Goal: Task Accomplishment & Management: Manage account settings

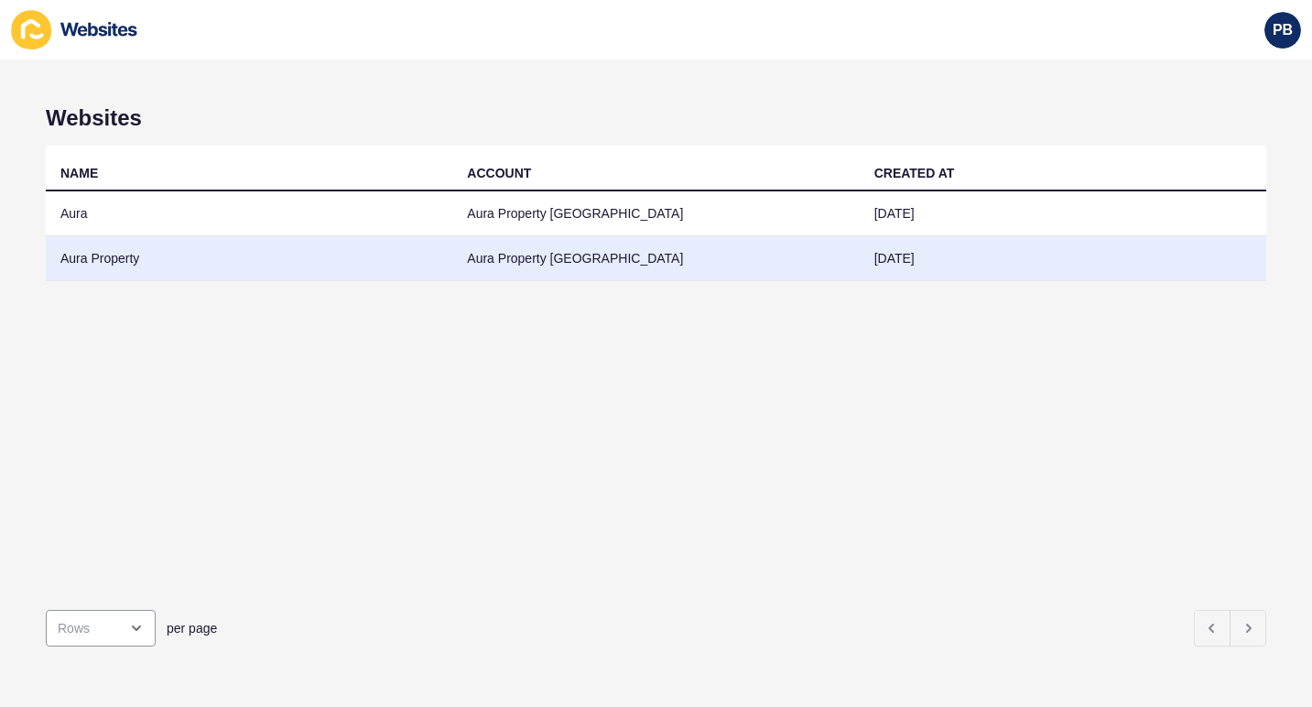
click at [103, 269] on td "Aura Property" at bounding box center [249, 258] width 406 height 45
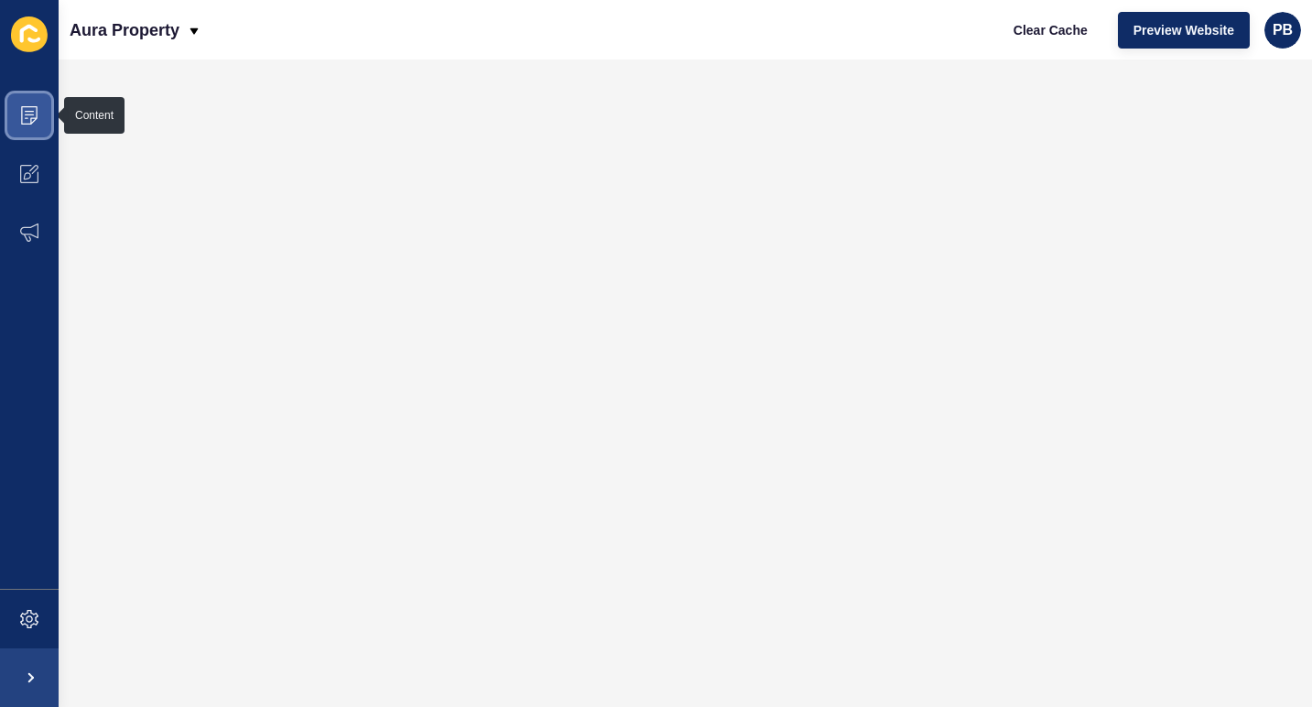
click at [27, 99] on span at bounding box center [29, 115] width 59 height 59
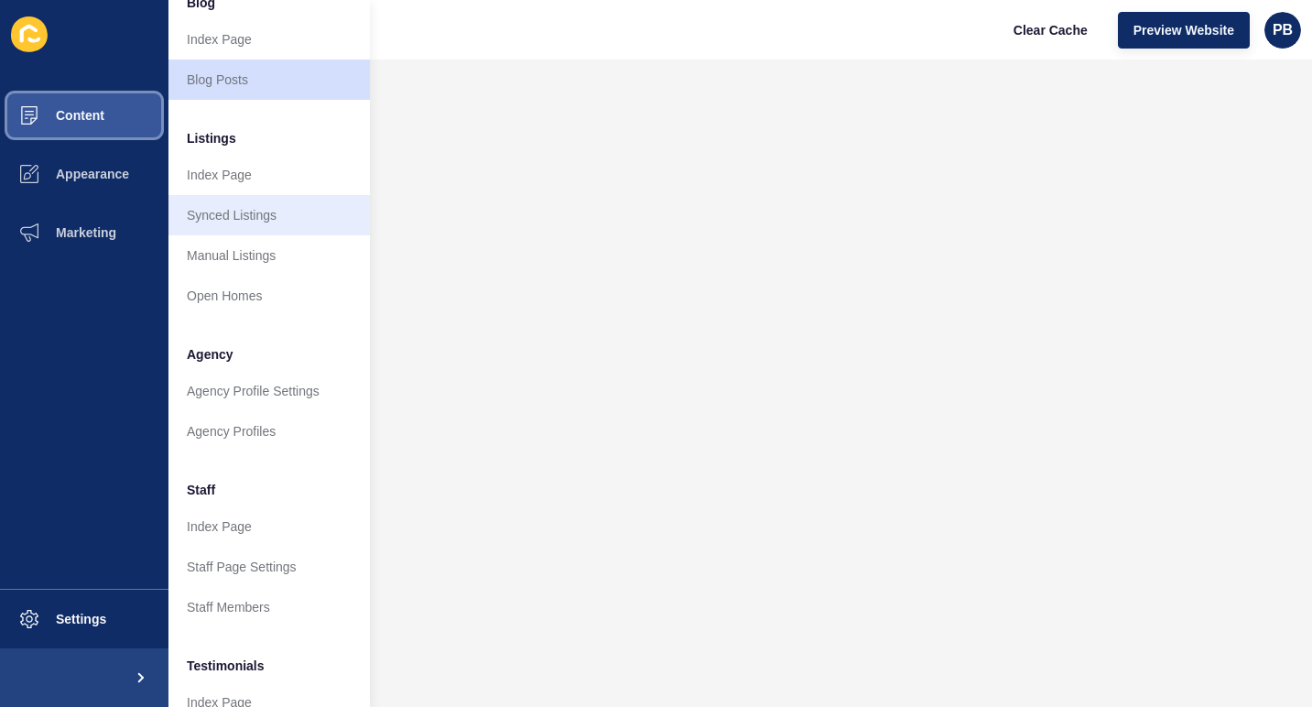
scroll to position [167, 0]
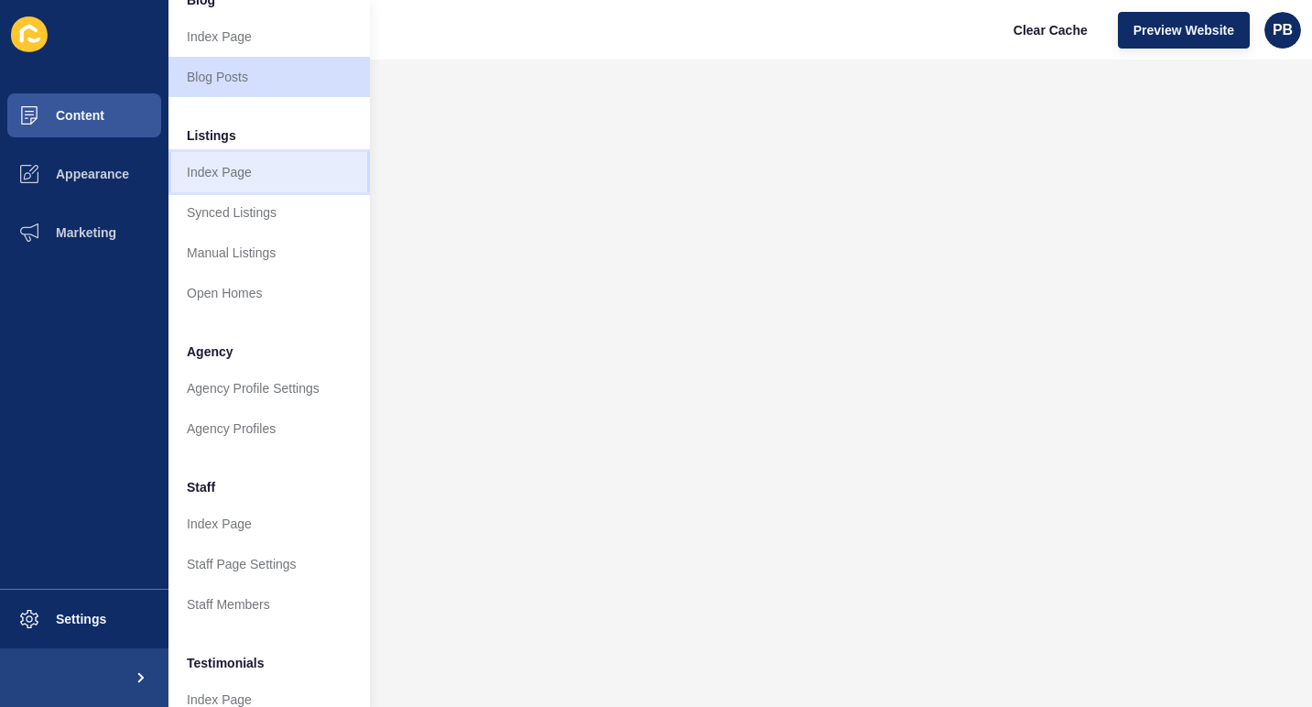
click at [227, 170] on link "Index Page" at bounding box center [268, 172] width 201 height 40
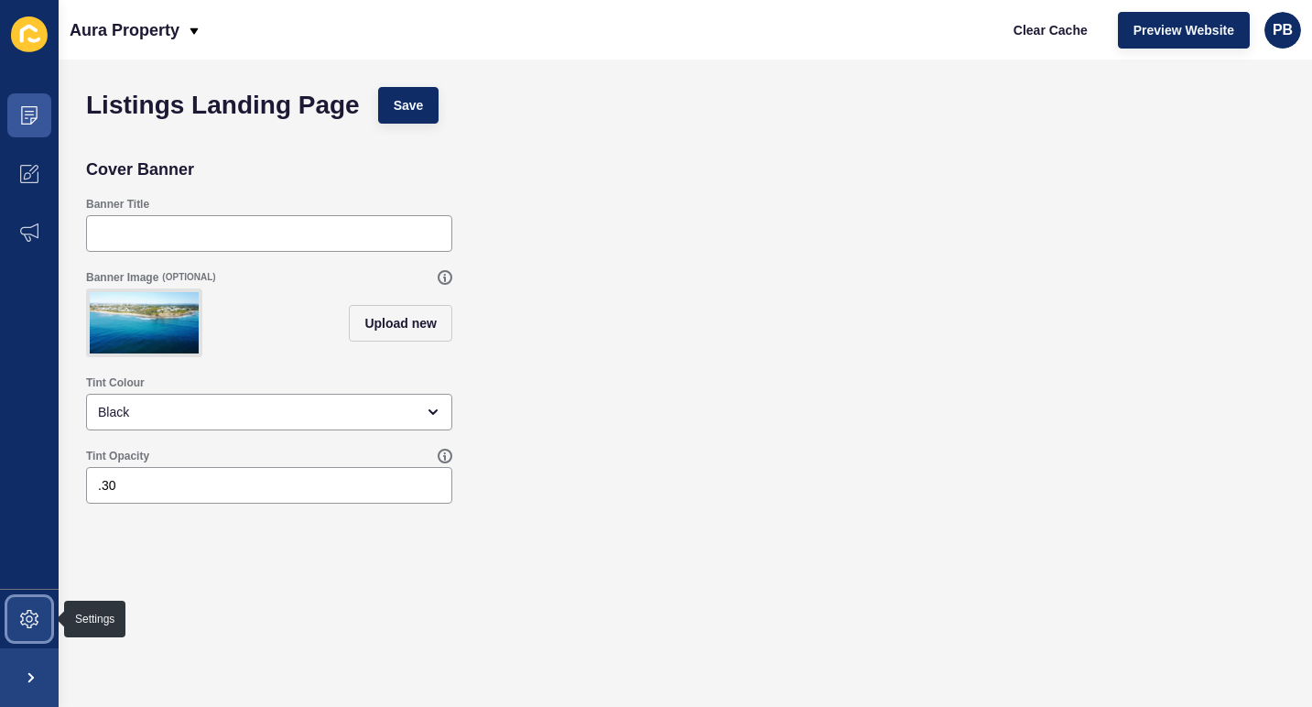
click at [29, 621] on icon at bounding box center [29, 618] width 7 height 7
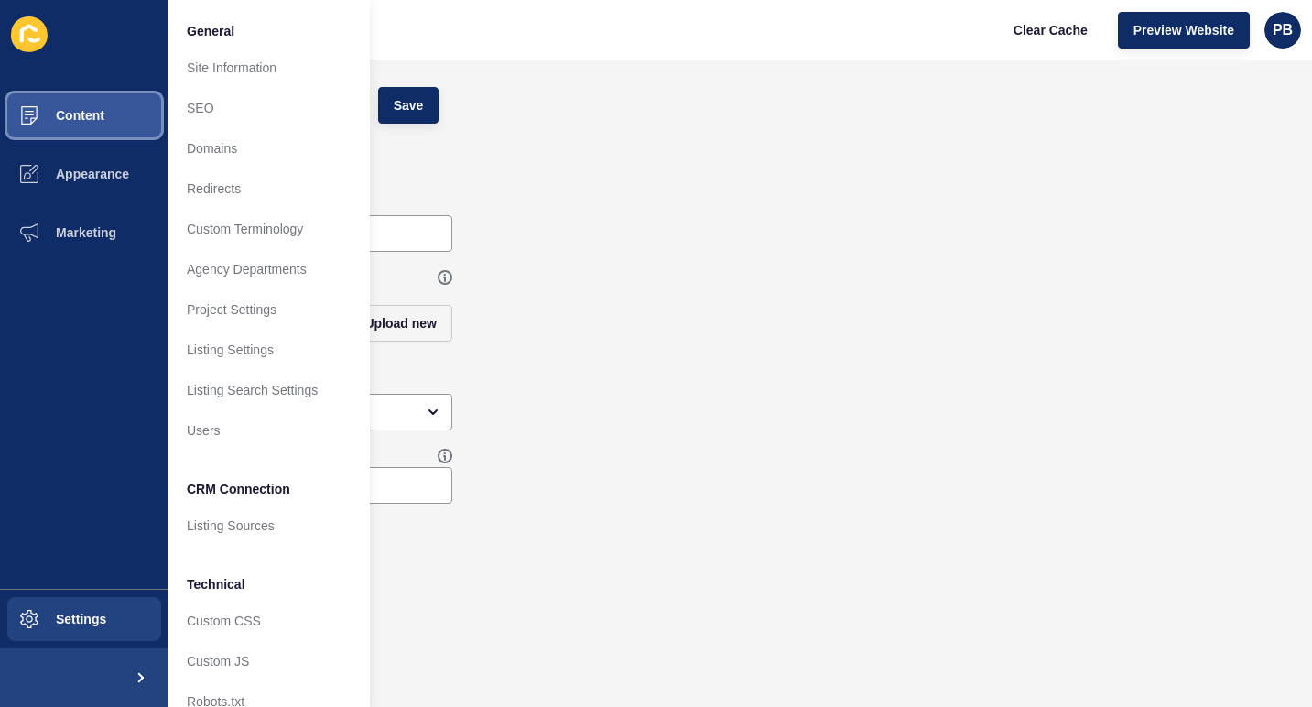
click at [46, 114] on span "Content" at bounding box center [50, 115] width 107 height 15
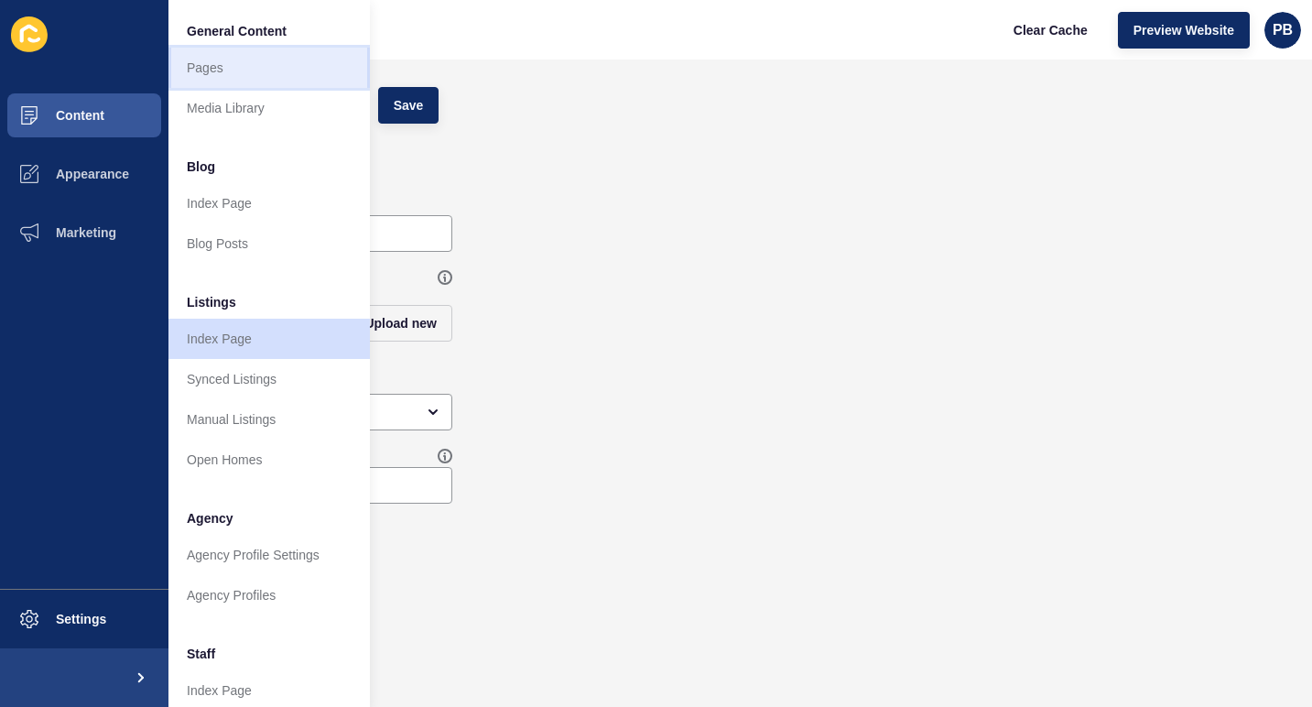
click at [204, 69] on link "Pages" at bounding box center [268, 68] width 201 height 40
